Goal: Task Accomplishment & Management: Manage account settings

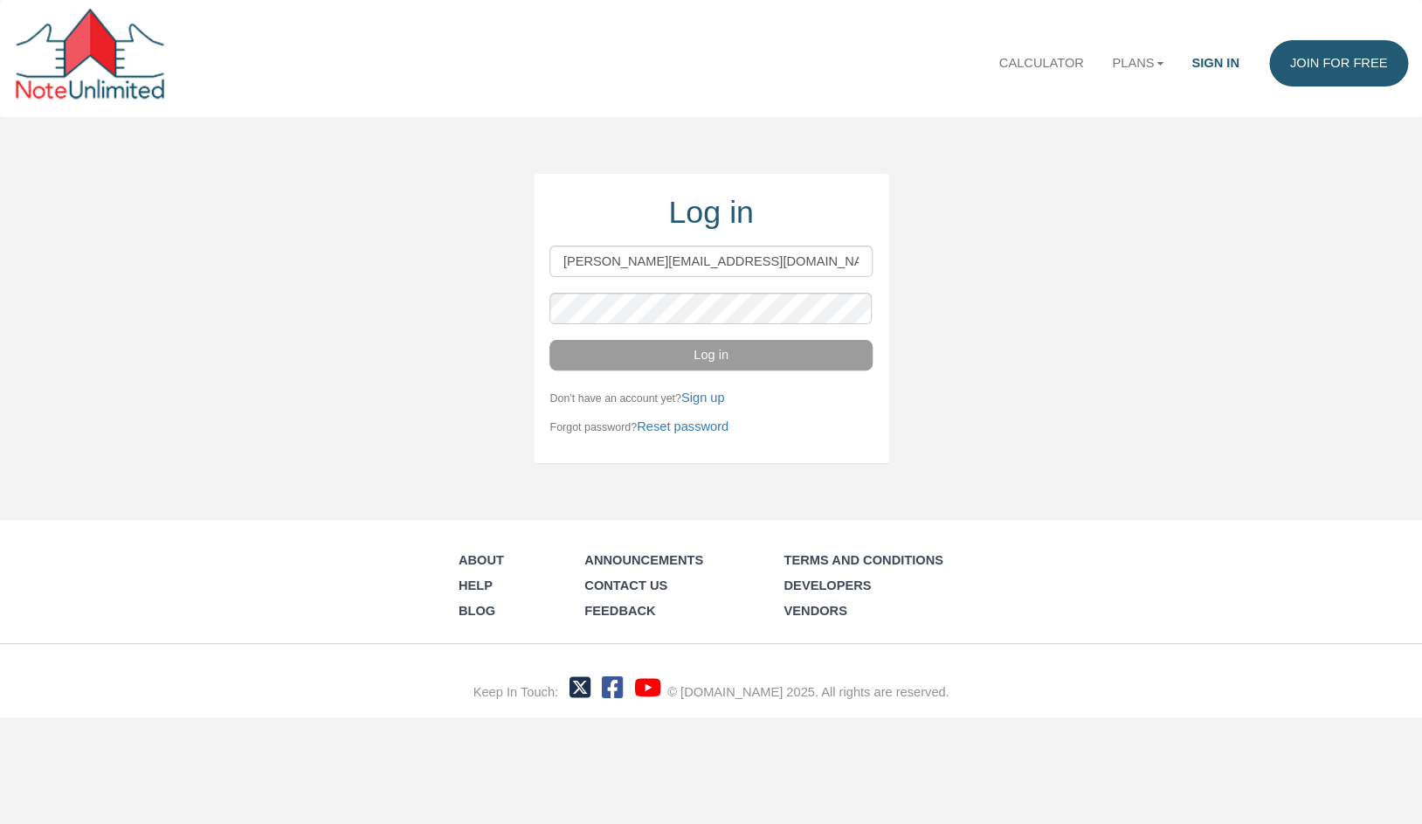
type input "[PERSON_NAME][EMAIL_ADDRESS][DOMAIN_NAME]"
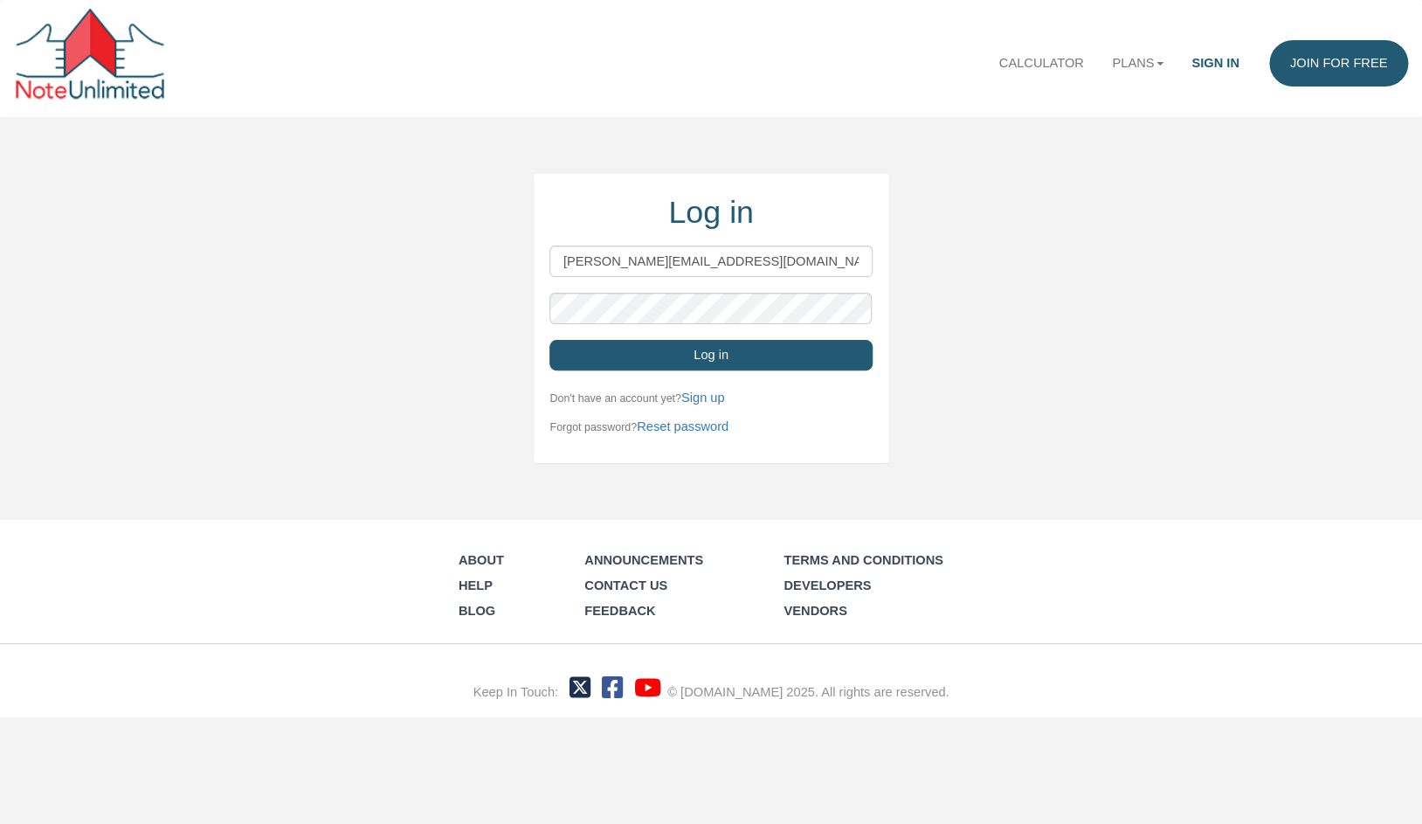
click at [788, 349] on button "Log in" at bounding box center [711, 355] width 322 height 31
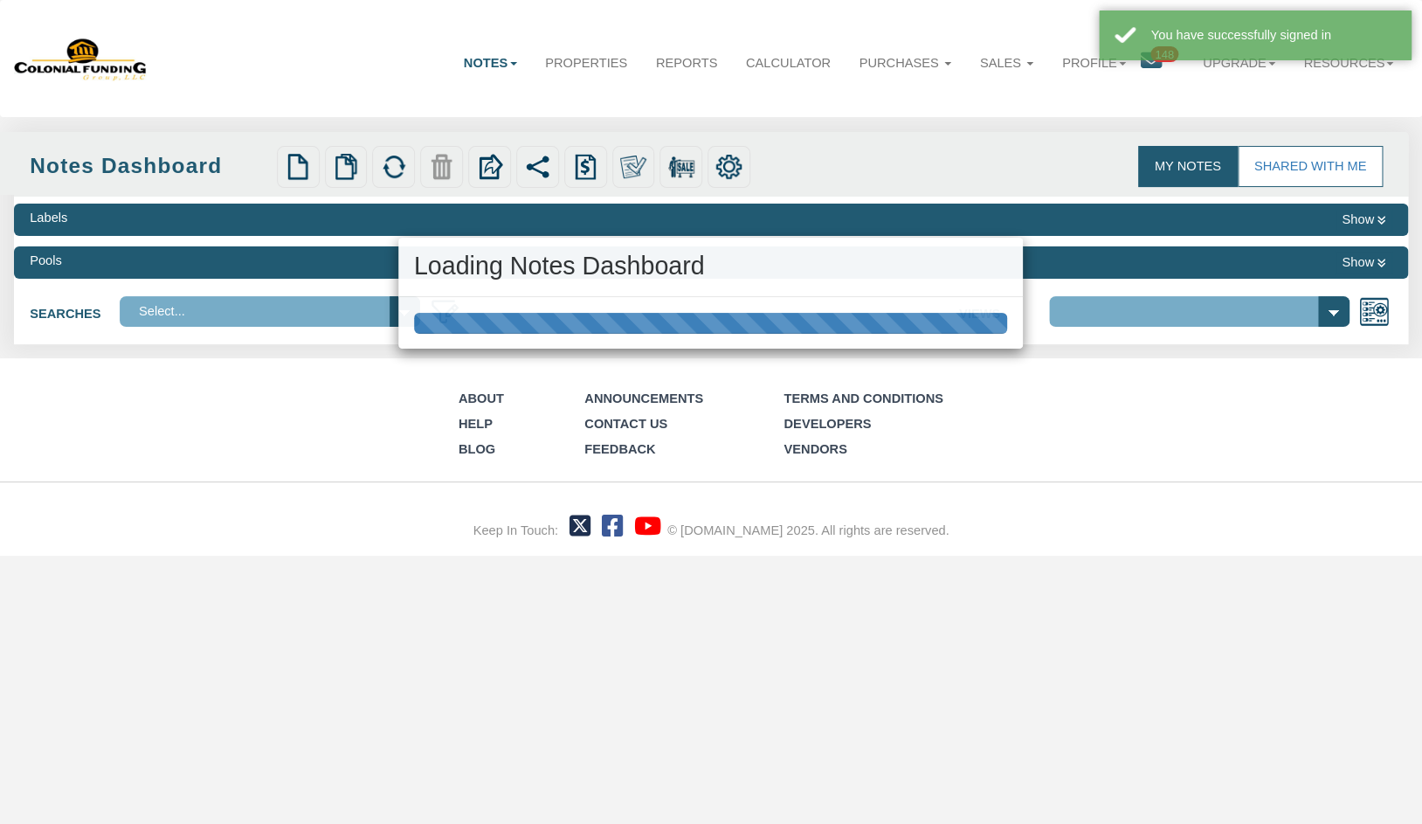
select select "316"
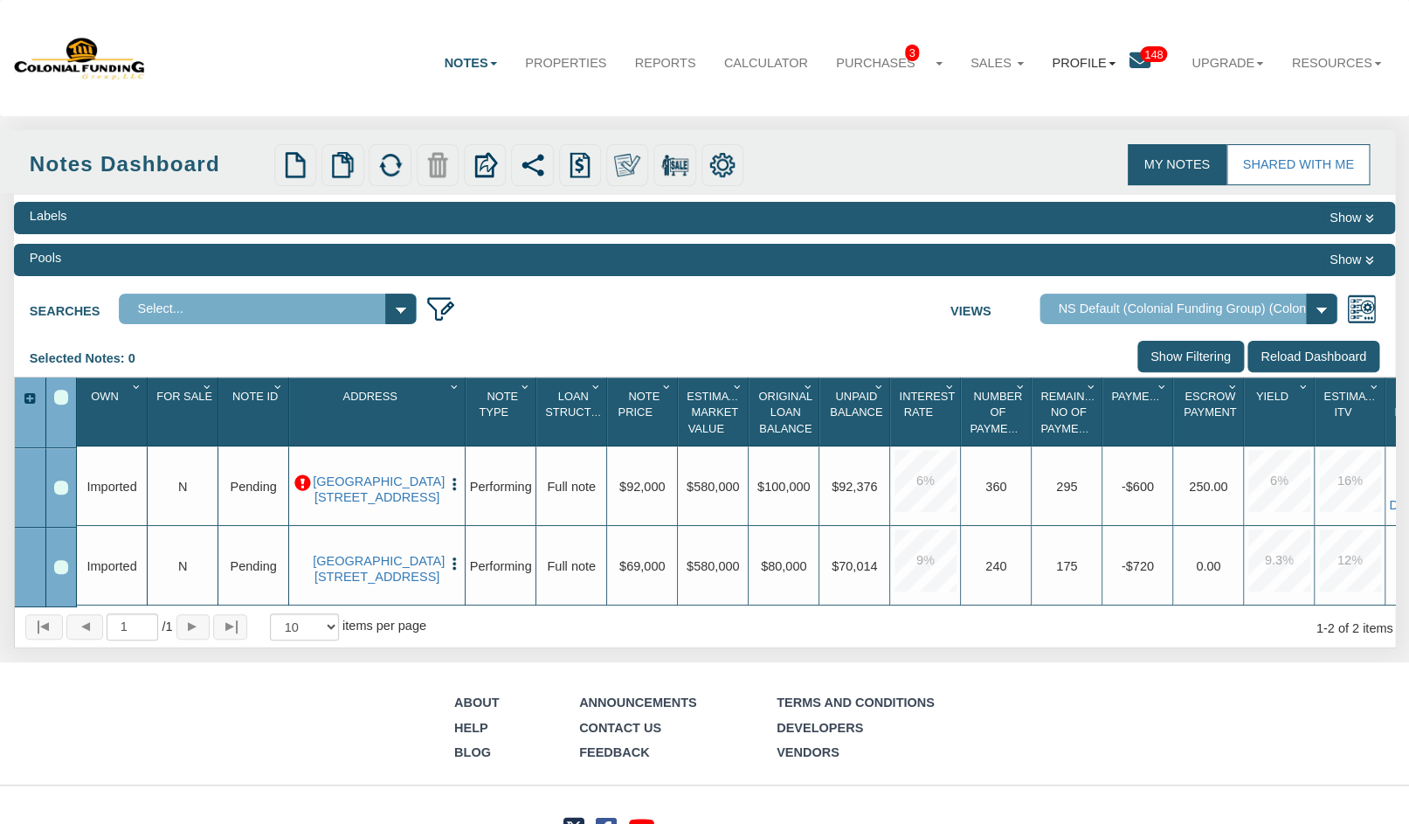
click at [1076, 66] on link "Profile" at bounding box center [1084, 62] width 92 height 45
click at [1061, 101] on link "Settings" at bounding box center [1094, 105] width 163 height 24
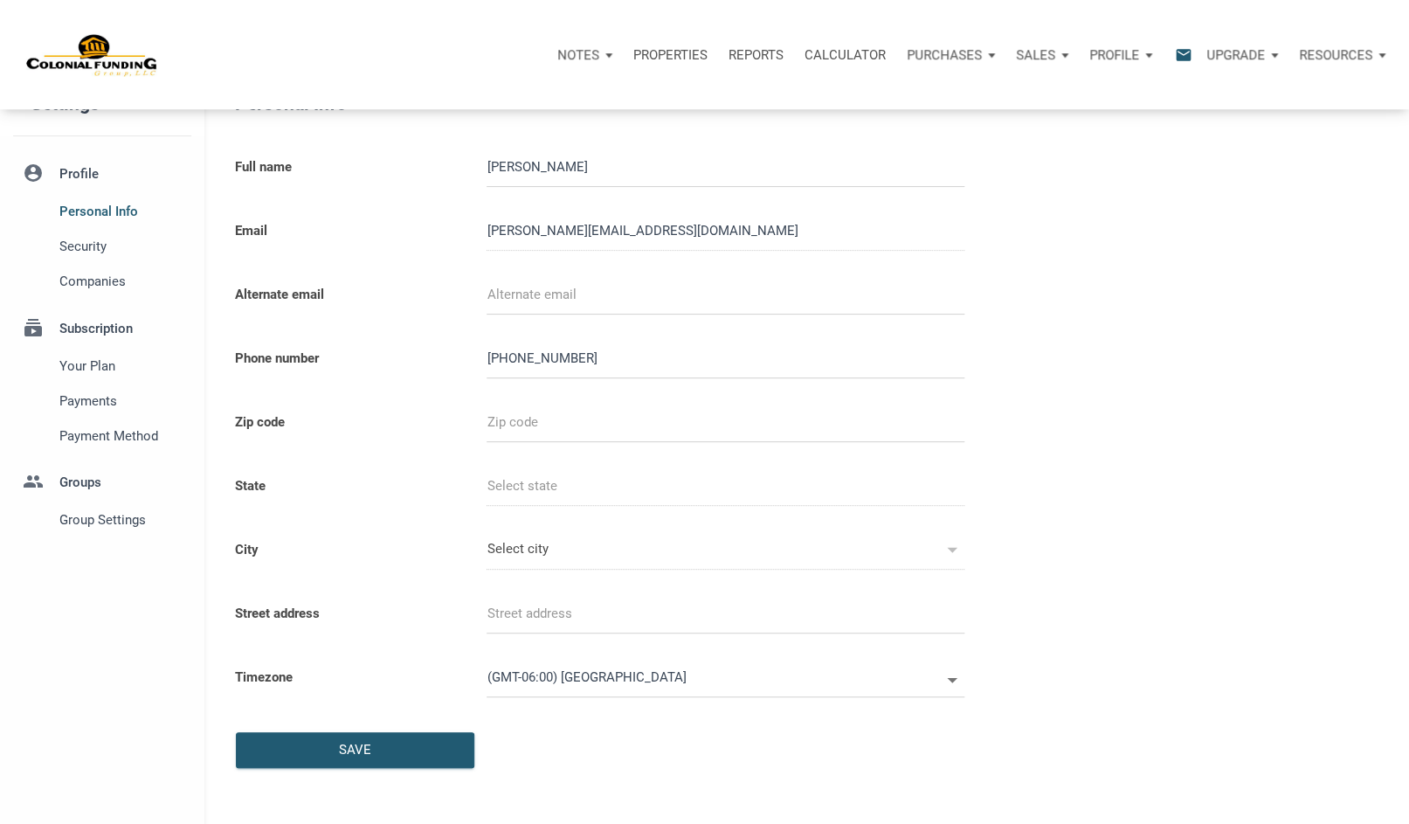
scroll to position [17, 0]
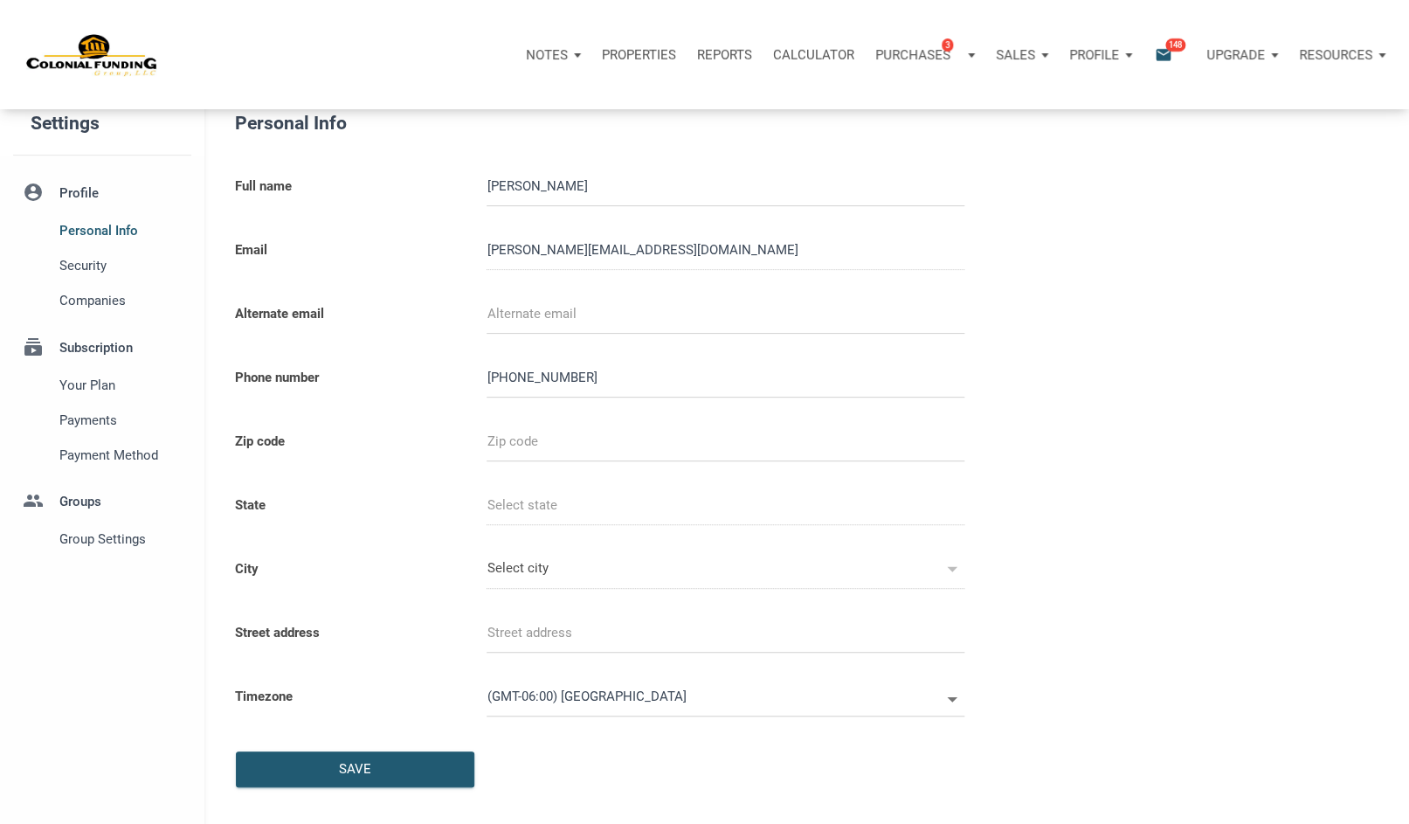
click at [86, 184] on li "account_circle Profile Personal Info Security Companies" at bounding box center [102, 246] width 204 height 146
click at [95, 233] on span "Personal Info" at bounding box center [121, 230] width 125 height 21
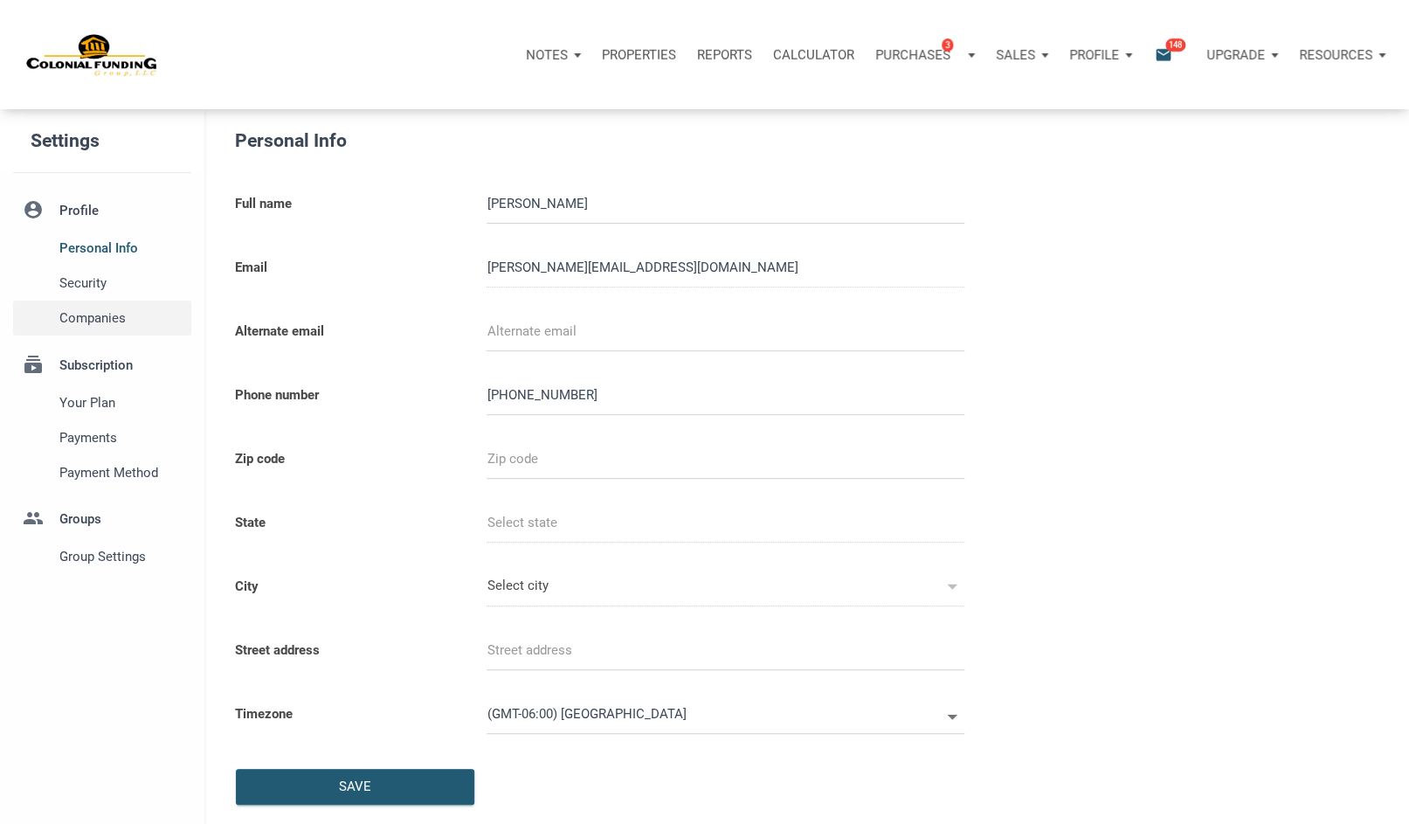
click at [100, 315] on span "Companies" at bounding box center [121, 318] width 125 height 21
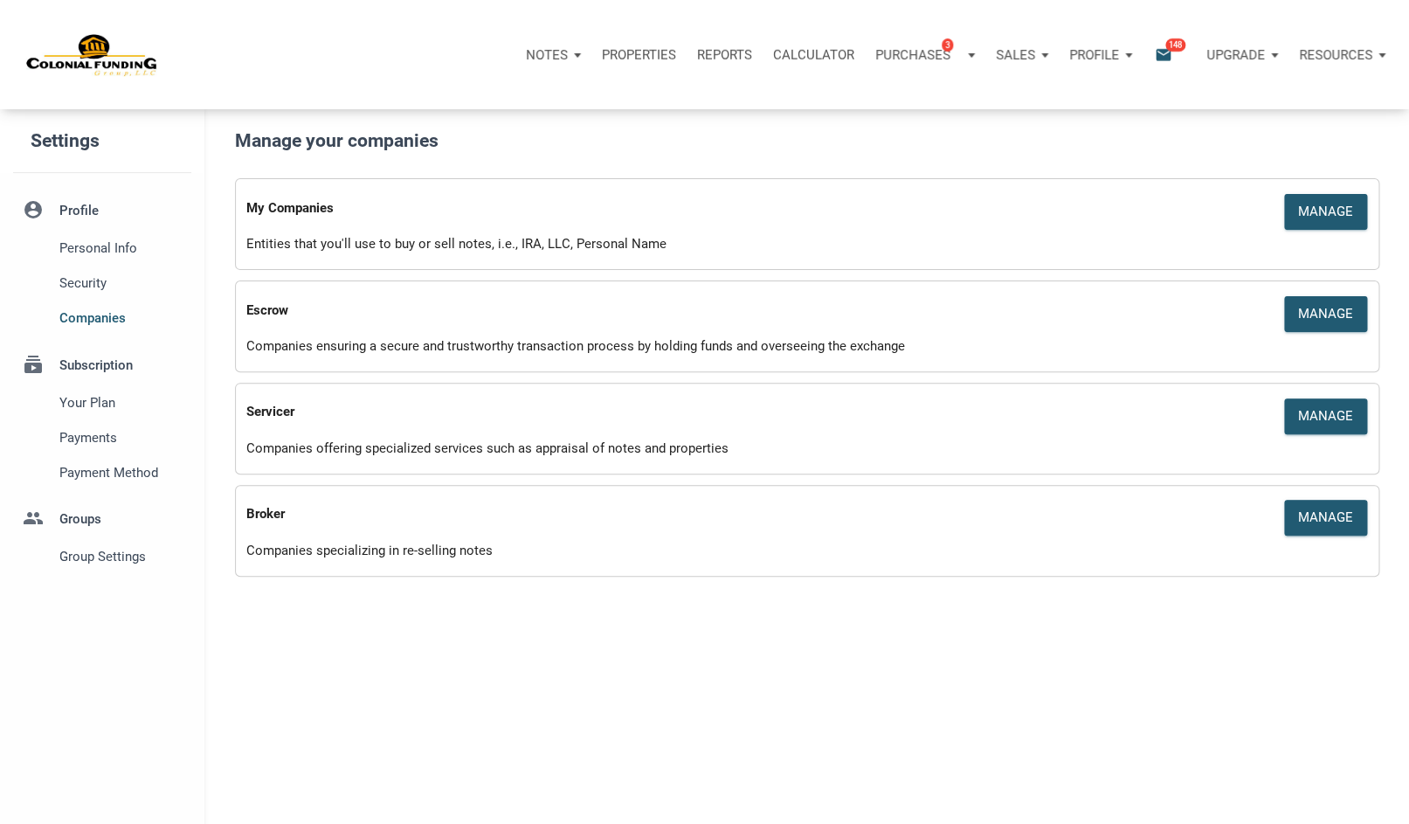
click at [86, 517] on li "group Groups Group Settings" at bounding box center [102, 532] width 204 height 84
click at [79, 515] on li "group Groups Group Settings" at bounding box center [102, 532] width 204 height 84
click at [99, 559] on span "Group Settings" at bounding box center [121, 556] width 125 height 21
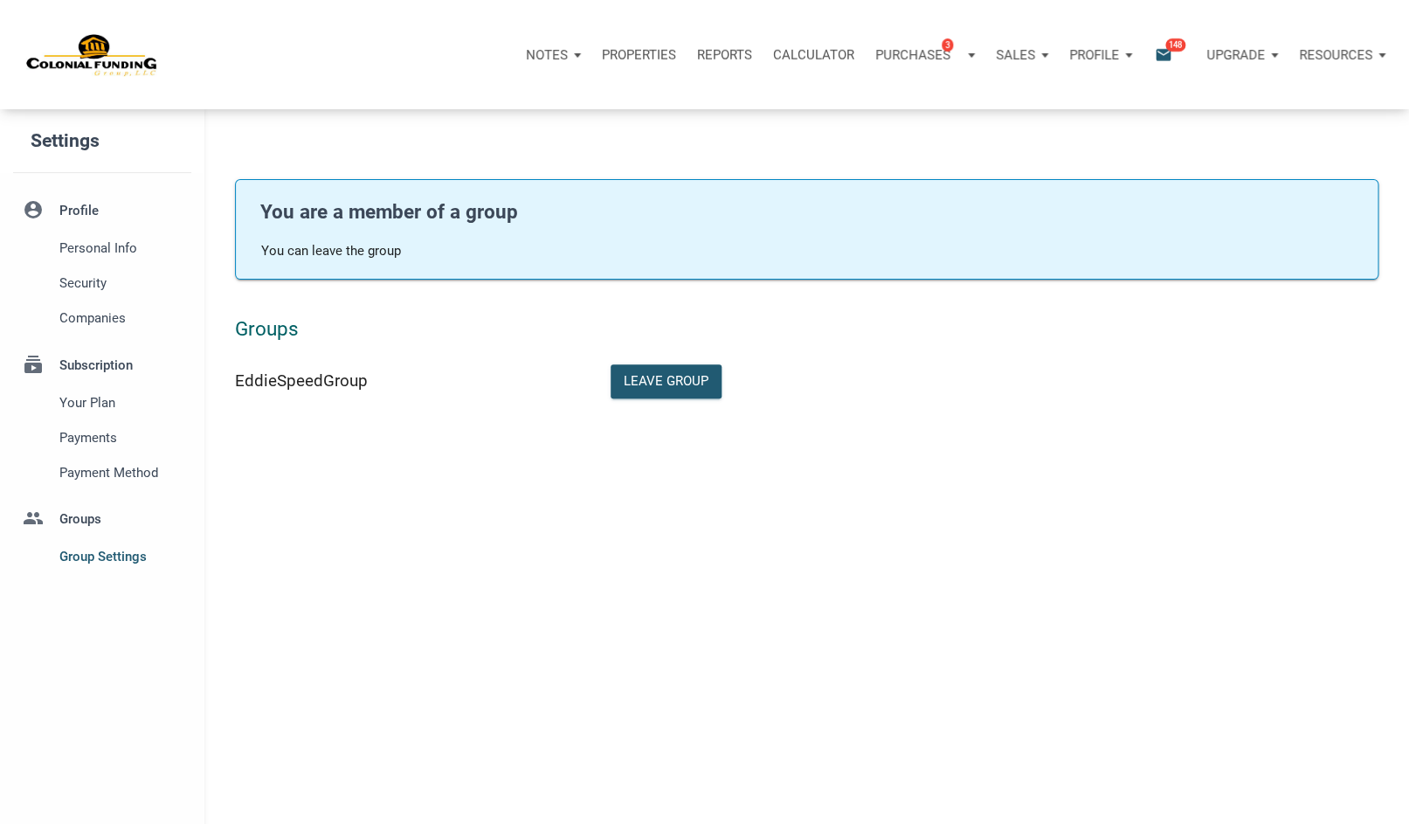
click at [68, 210] on li "account_circle Profile Personal Info Security Companies" at bounding box center [102, 263] width 204 height 146
click at [80, 204] on li "account_circle Profile Personal Info Security Companies" at bounding box center [102, 263] width 204 height 146
click at [91, 317] on span "Companies" at bounding box center [121, 318] width 125 height 21
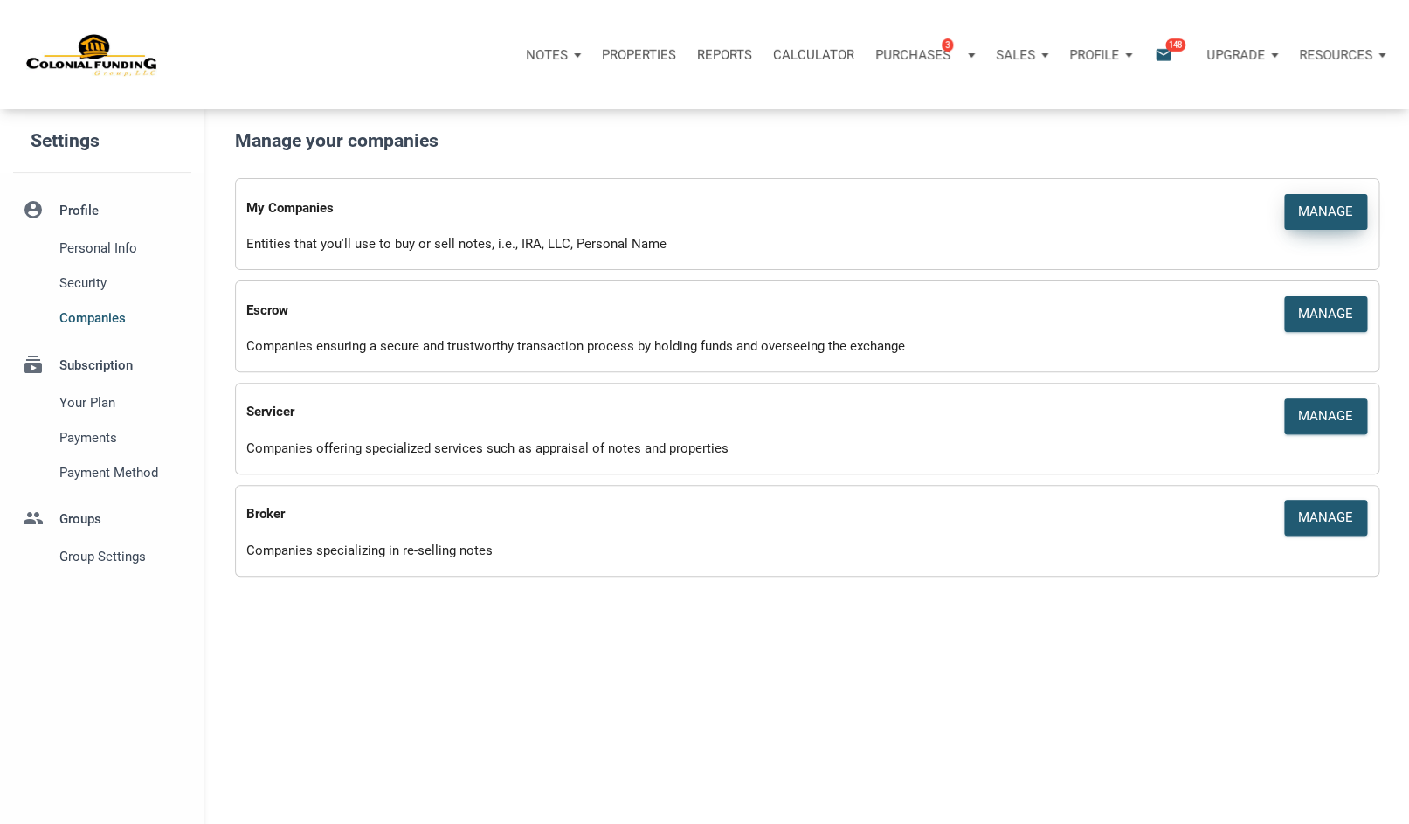
click at [1348, 216] on div "Manage" at bounding box center [1325, 212] width 55 height 20
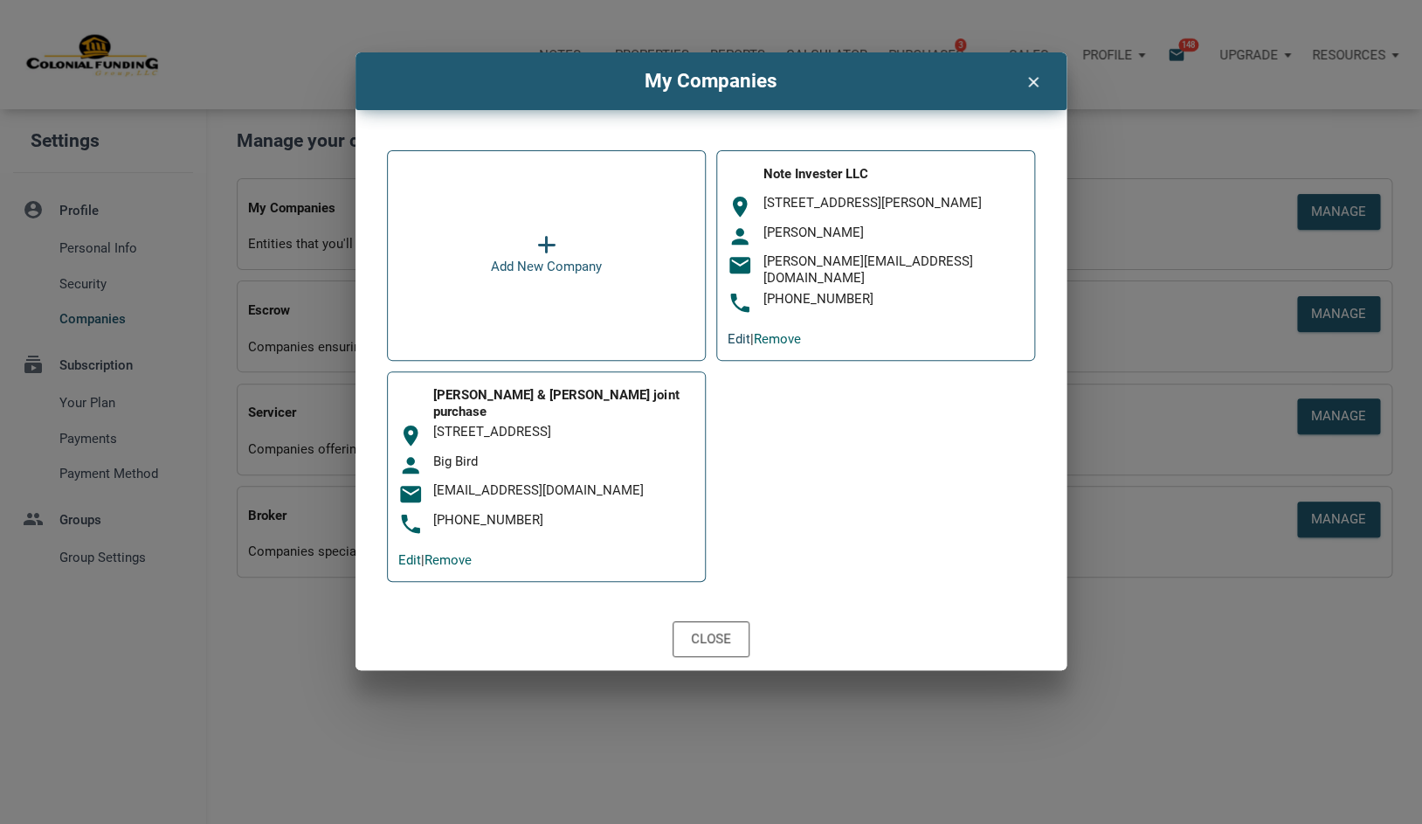
click at [737, 335] on link "Edit" at bounding box center [739, 339] width 23 height 16
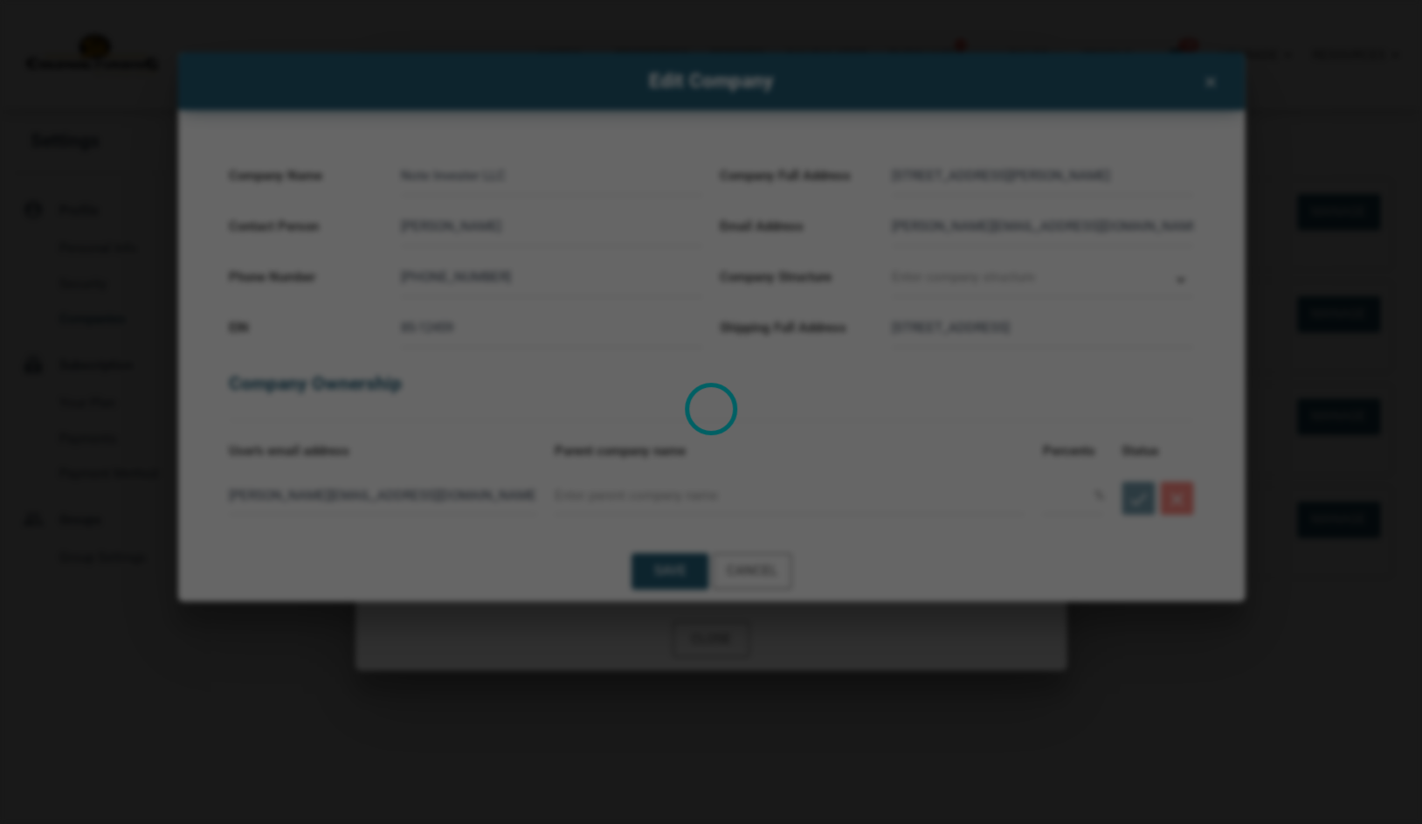
type input "Limited Liability Corporation"
select select
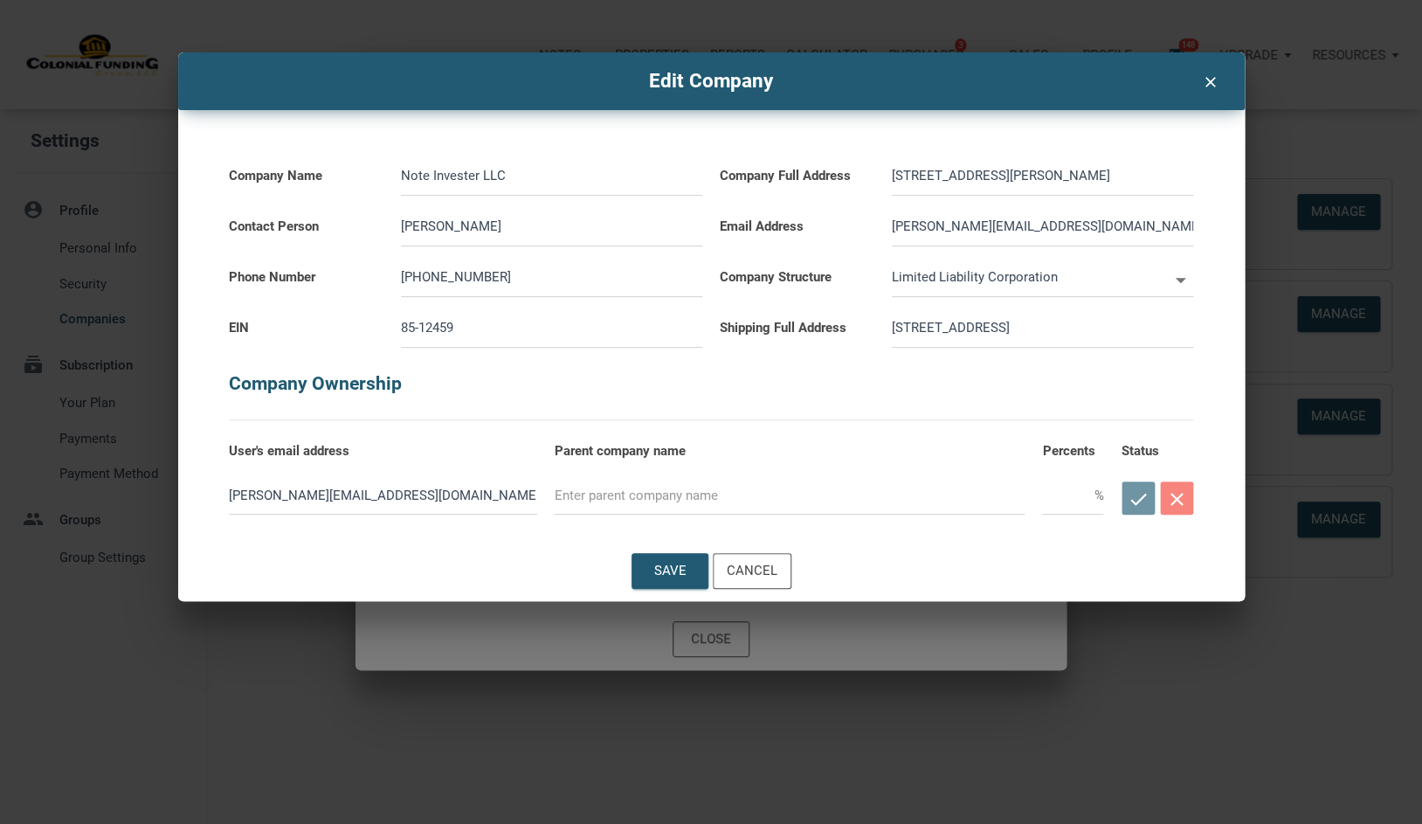
click at [802, 334] on label "Shipping Full Address" at bounding box center [797, 319] width 155 height 44
click at [998, 333] on input "[STREET_ADDRESS]" at bounding box center [1042, 327] width 301 height 39
click at [767, 578] on div "Cancel" at bounding box center [752, 571] width 51 height 20
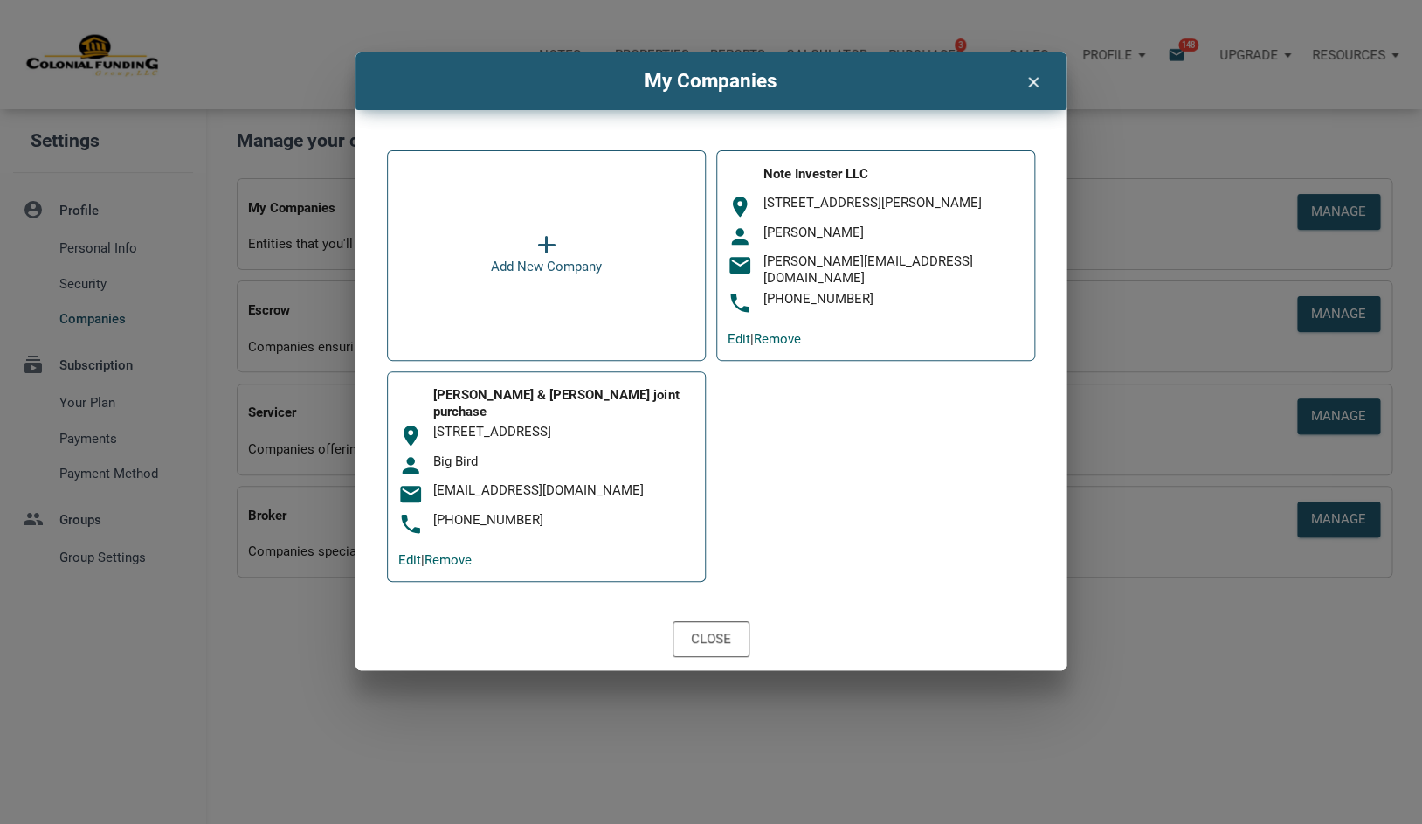
click at [1034, 81] on icon "clear" at bounding box center [1032, 79] width 21 height 23
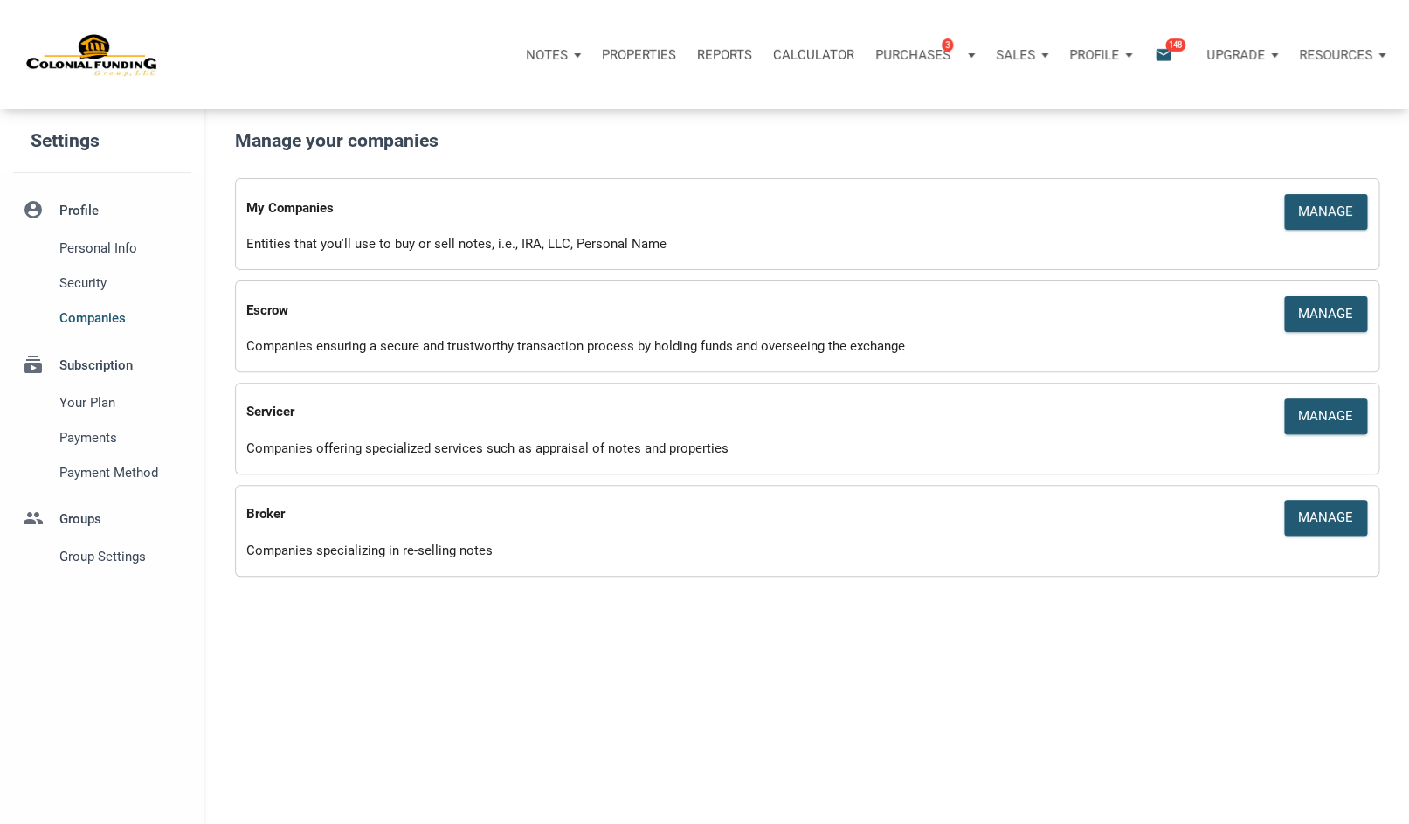
click at [93, 57] on img at bounding box center [92, 54] width 132 height 44
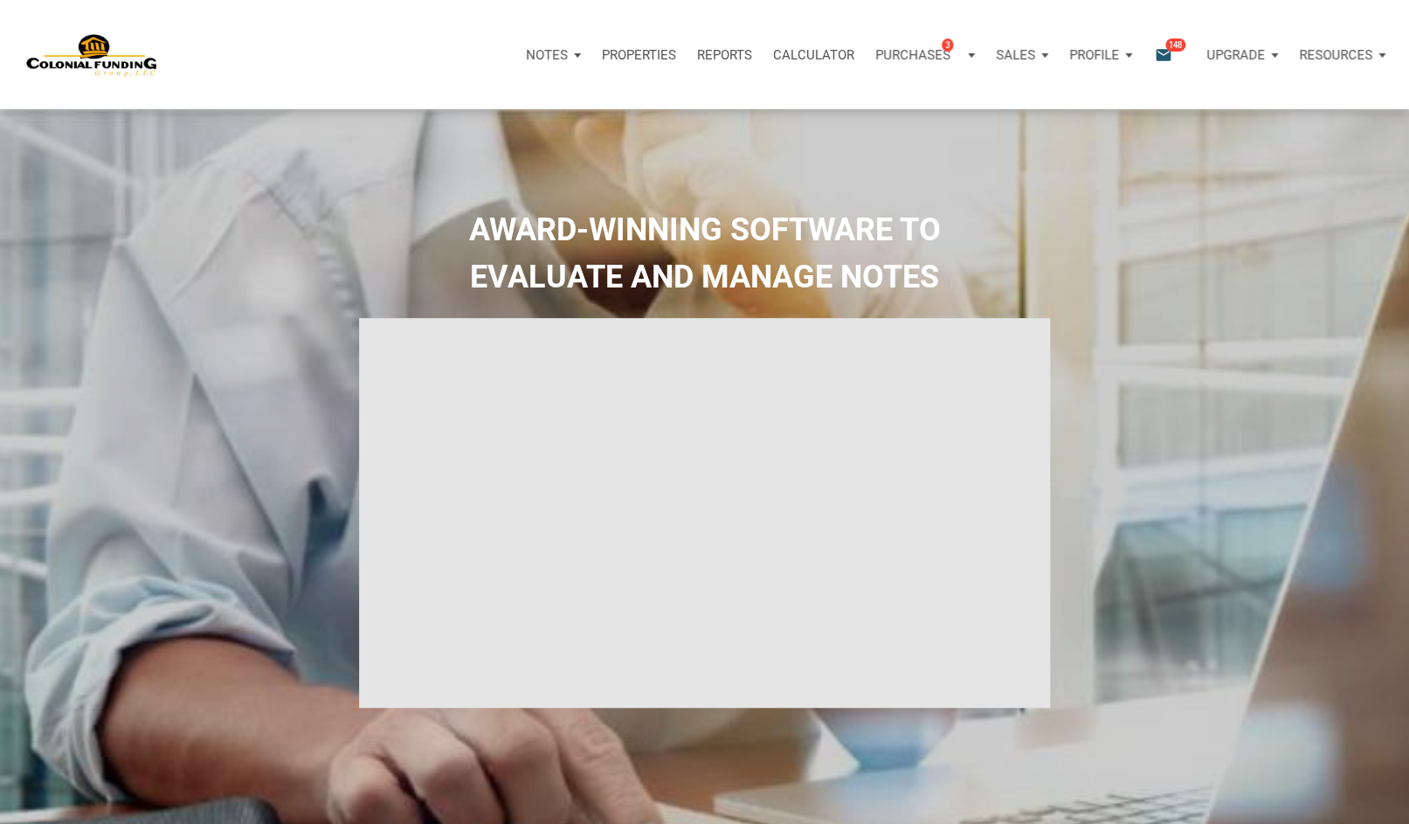
type input "Introduction to new features"
select select
